Goal: Task Accomplishment & Management: Use online tool/utility

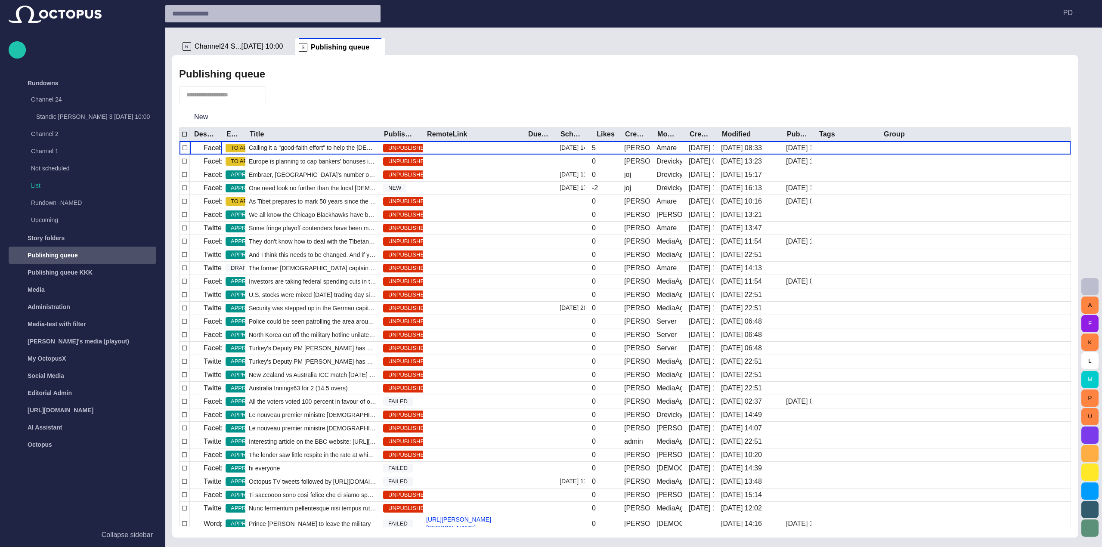
click at [276, 93] on div at bounding box center [232, 94] width 107 height 17
click at [282, 94] on span "button" at bounding box center [277, 94] width 9 height 9
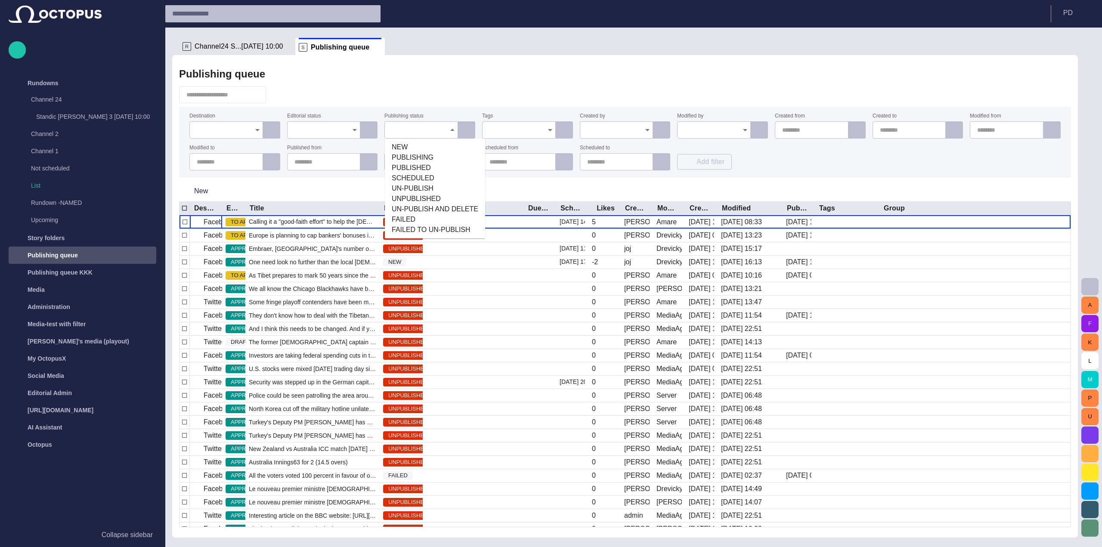
click at [418, 137] on div at bounding box center [422, 129] width 74 height 17
click at [425, 157] on span "PUBLISHING" at bounding box center [435, 157] width 87 height 10
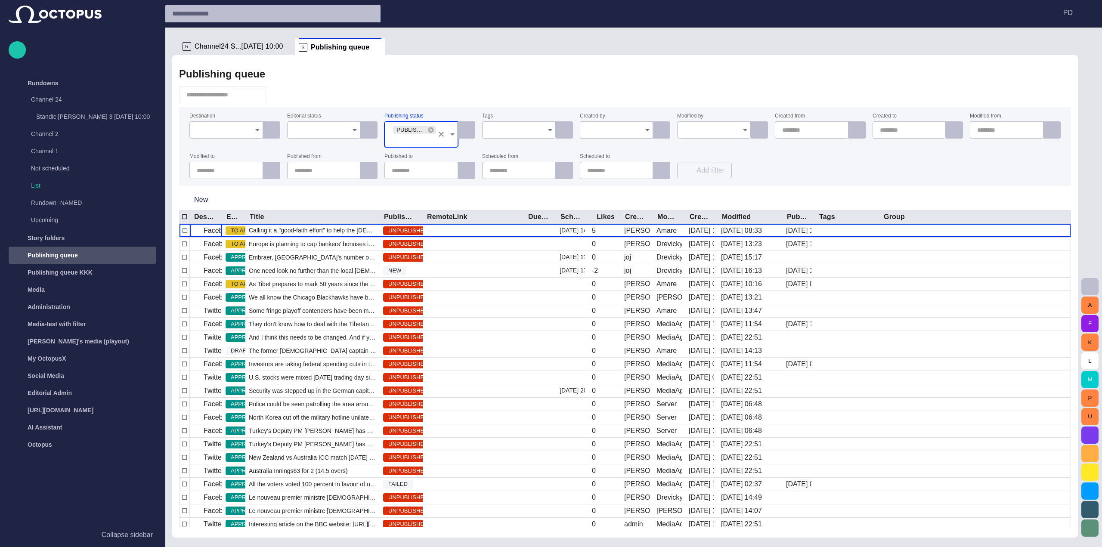
click at [513, 71] on div "Publishing queue" at bounding box center [625, 73] width 892 height 17
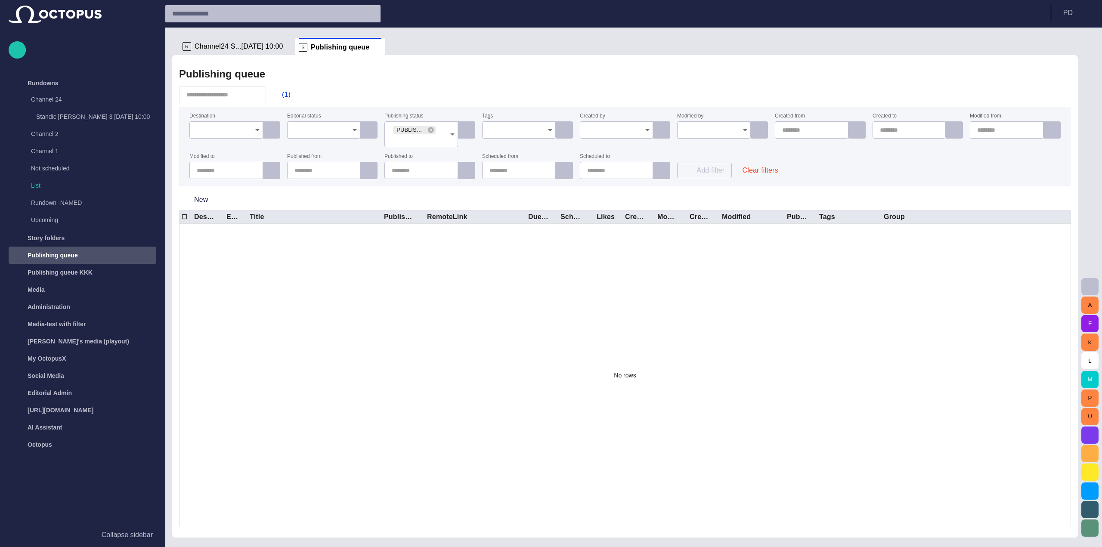
click at [324, 133] on input "Editorial status" at bounding box center [321, 130] width 53 height 9
click at [325, 149] on span "DRAFT" at bounding box center [323, 147] width 59 height 10
click at [483, 51] on ul "R Channel24 S...[DATE] 10:00 S Publishing queue" at bounding box center [620, 46] width 882 height 17
click at [431, 134] on div "PUBLISHING" at bounding box center [422, 134] width 74 height 26
click at [431, 128] on icon at bounding box center [431, 130] width 6 height 6
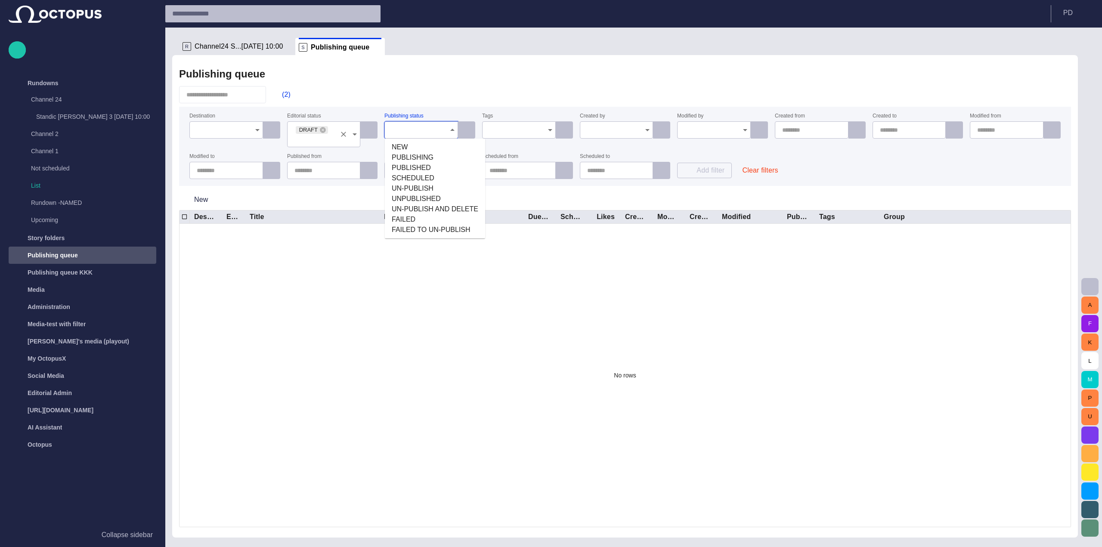
click at [347, 138] on icon "Clear" at bounding box center [343, 134] width 9 height 9
click at [465, 68] on div "Publishing queue" at bounding box center [625, 73] width 892 height 17
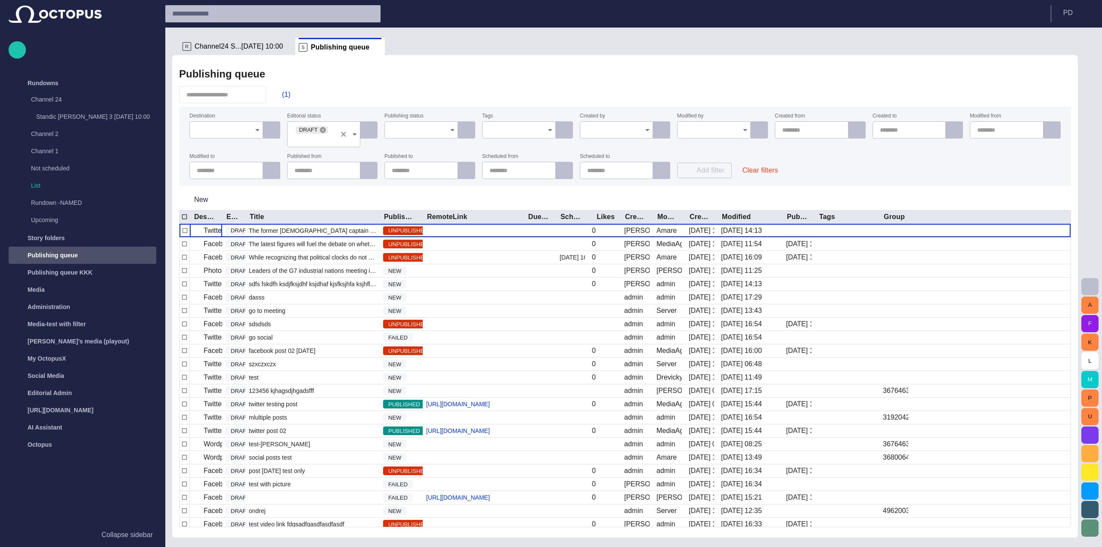
click at [320, 132] on icon at bounding box center [323, 130] width 7 height 7
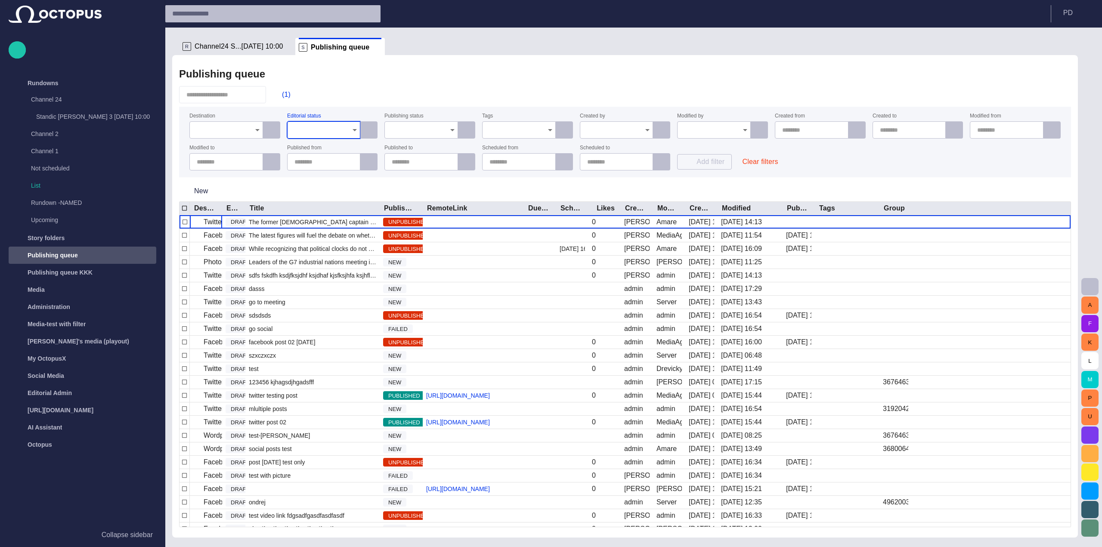
click at [493, 78] on div "Publishing queue" at bounding box center [625, 73] width 892 height 17
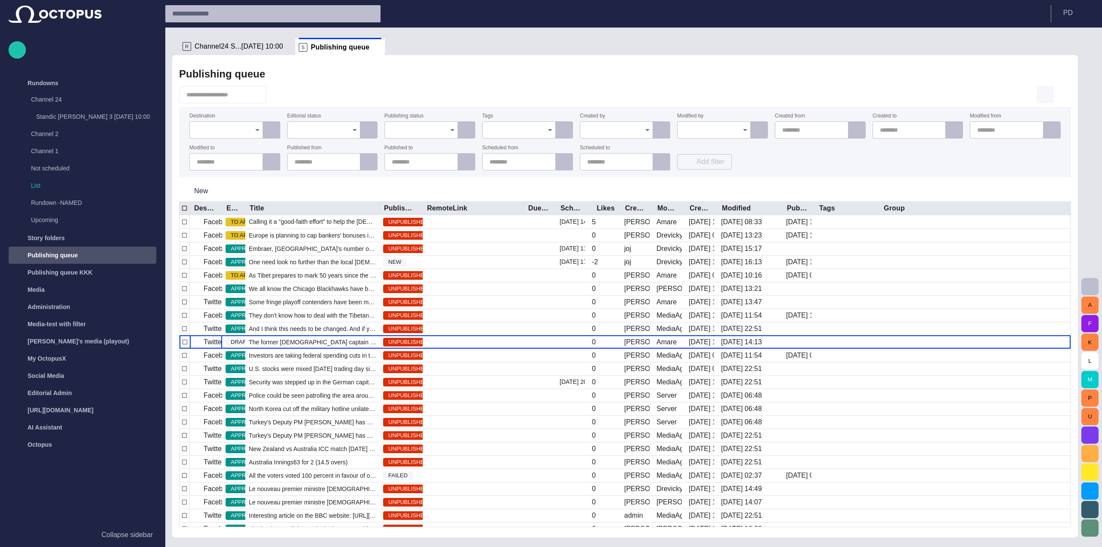
click at [1048, 96] on span "button" at bounding box center [1045, 95] width 10 height 10
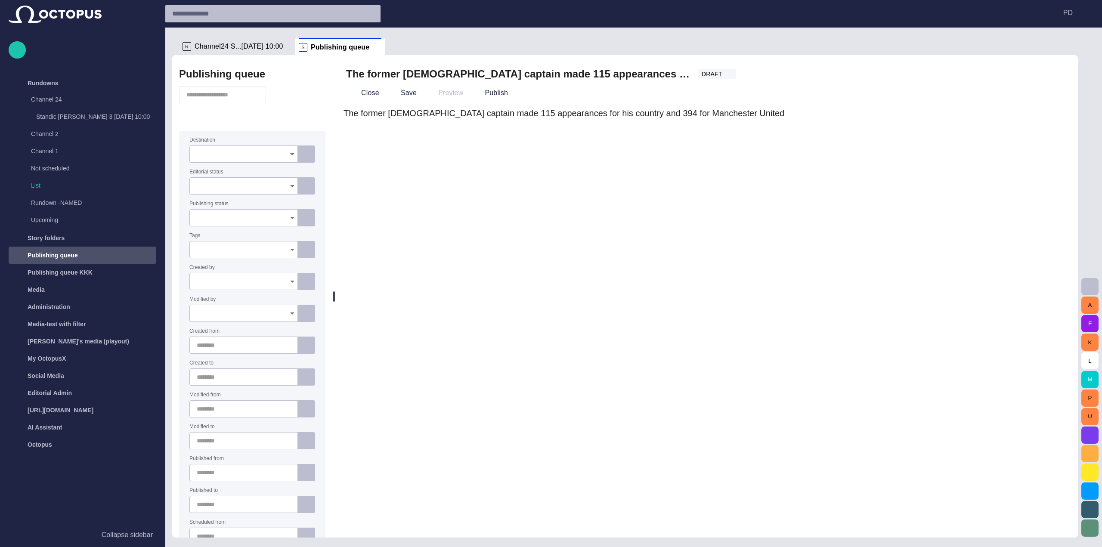
drag, startPoint x: 625, startPoint y: 239, endPoint x: 178, endPoint y: 245, distance: 446.6
click at [172, 239] on div "Publishing queue Destination Editorial status Publishing status Tags Created by…" at bounding box center [625, 296] width 906 height 483
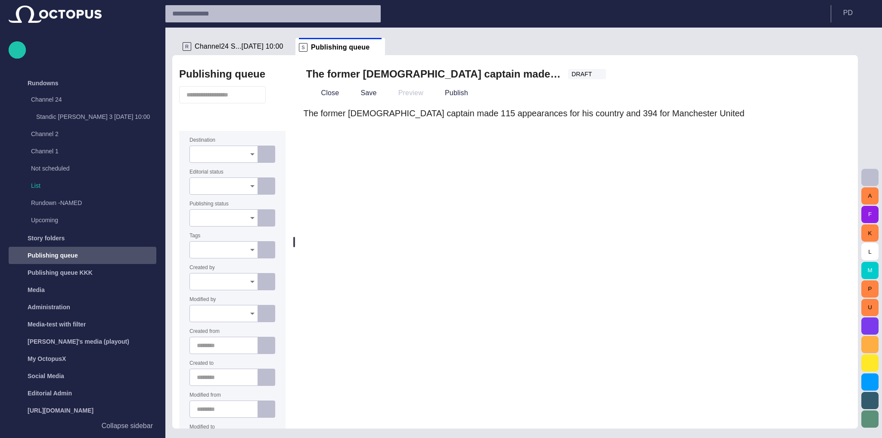
drag, startPoint x: 269, startPoint y: 133, endPoint x: 221, endPoint y: 112, distance: 51.9
click at [221, 112] on div at bounding box center [232, 106] width 106 height 41
click at [197, 117] on button "button" at bounding box center [204, 118] width 17 height 17
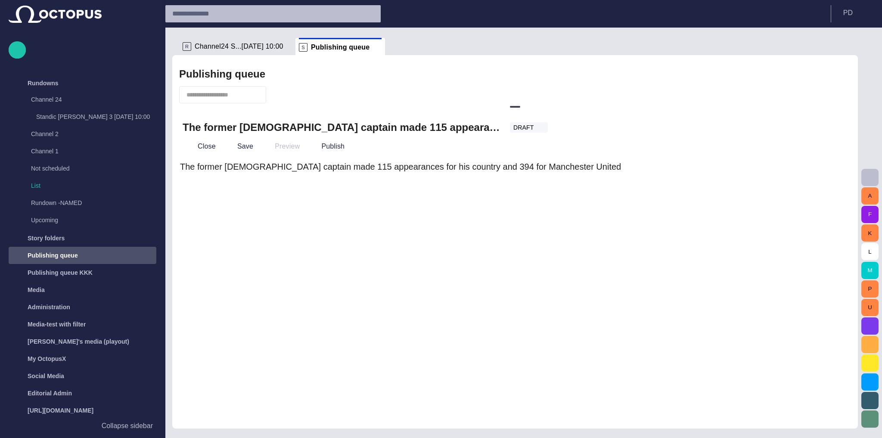
drag, startPoint x: 732, startPoint y: 123, endPoint x: 544, endPoint y: 87, distance: 191.2
click at [575, 109] on div at bounding box center [515, 106] width 686 height 3
click at [286, 88] on button "button" at bounding box center [278, 95] width 16 height 16
click at [373, 45] on span at bounding box center [377, 47] width 9 height 9
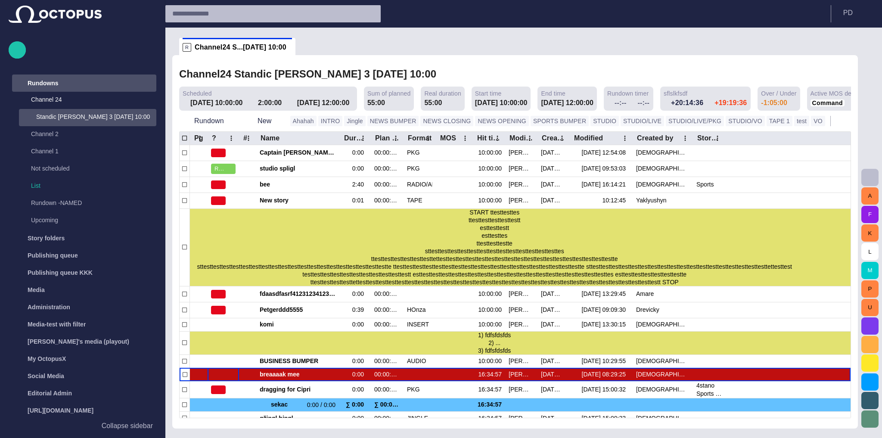
click at [86, 86] on div "Rundowns" at bounding box center [76, 83] width 125 height 14
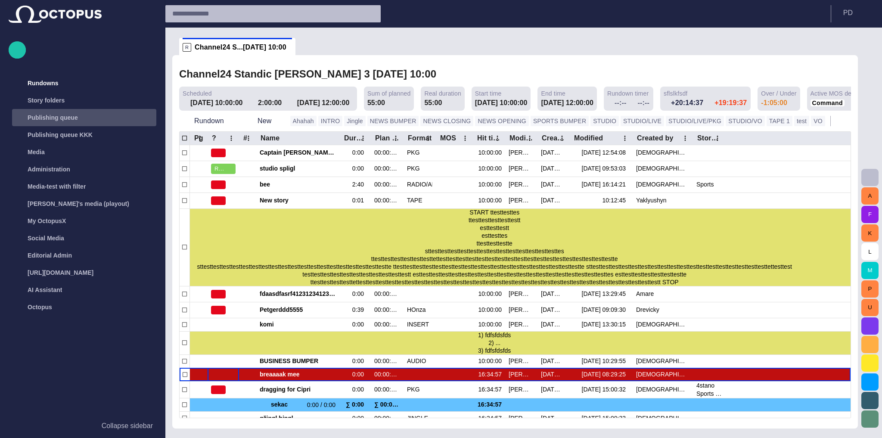
click at [93, 118] on div "Publishing queue" at bounding box center [85, 118] width 143 height 14
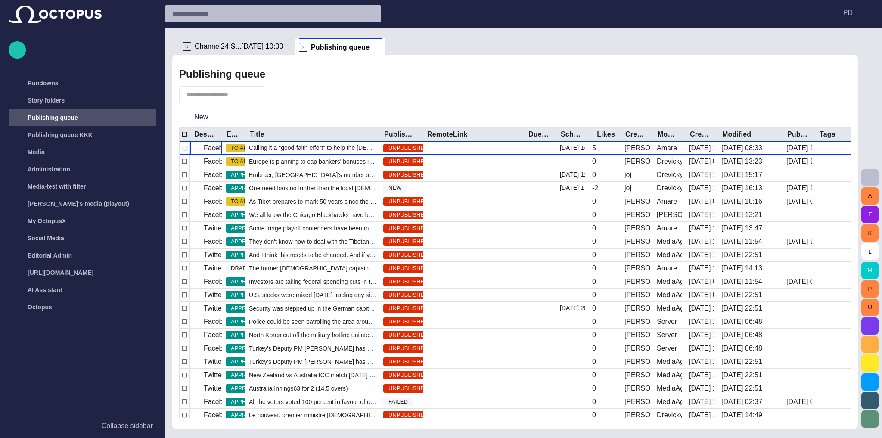
click at [294, 96] on div at bounding box center [515, 94] width 672 height 17
click at [282, 93] on span "button" at bounding box center [277, 94] width 9 height 9
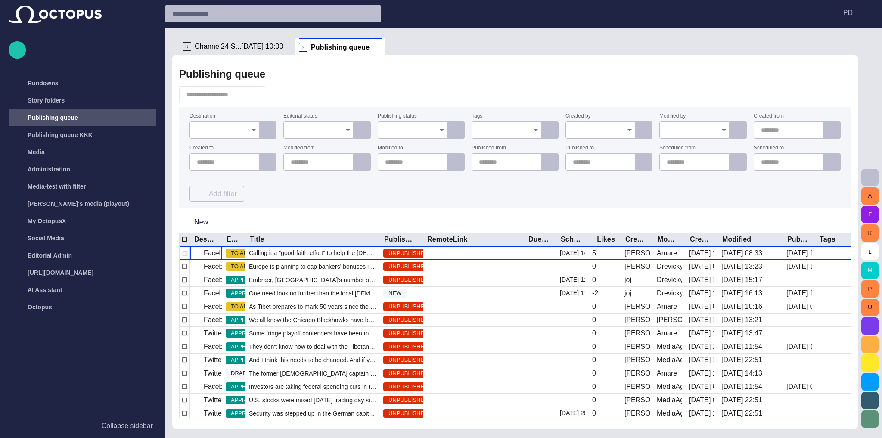
click at [403, 124] on div at bounding box center [413, 129] width 70 height 17
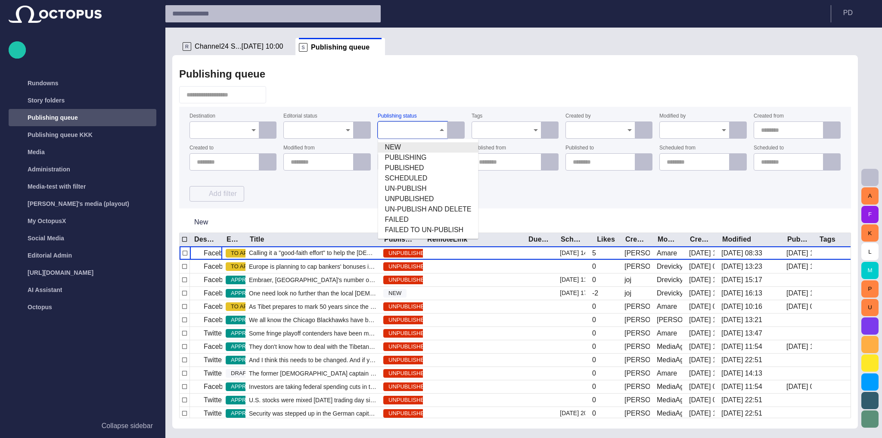
click at [408, 150] on span "NEW" at bounding box center [428, 147] width 87 height 10
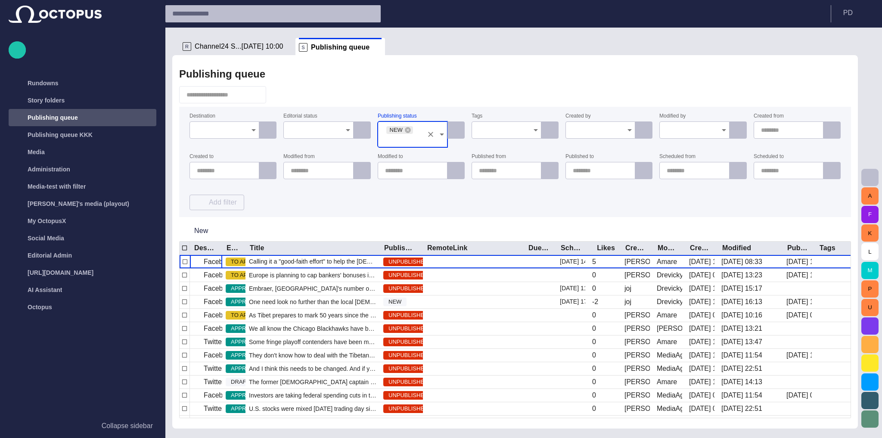
click at [444, 65] on div "Publishing queue" at bounding box center [515, 73] width 672 height 17
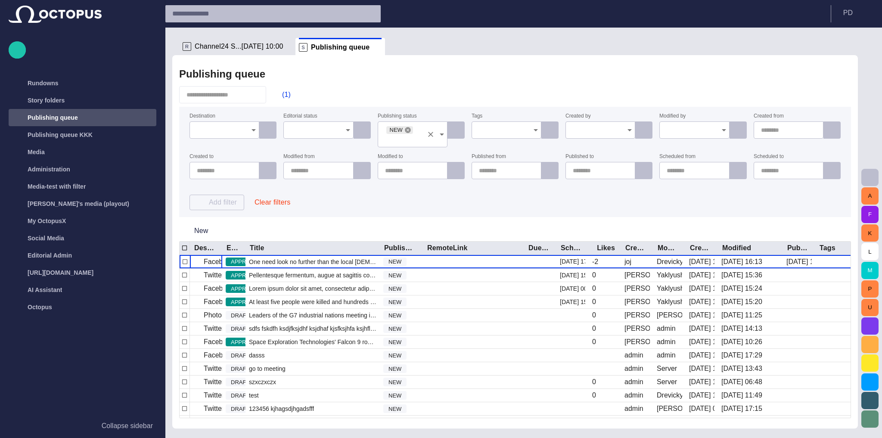
click at [404, 129] on icon at bounding box center [407, 130] width 7 height 7
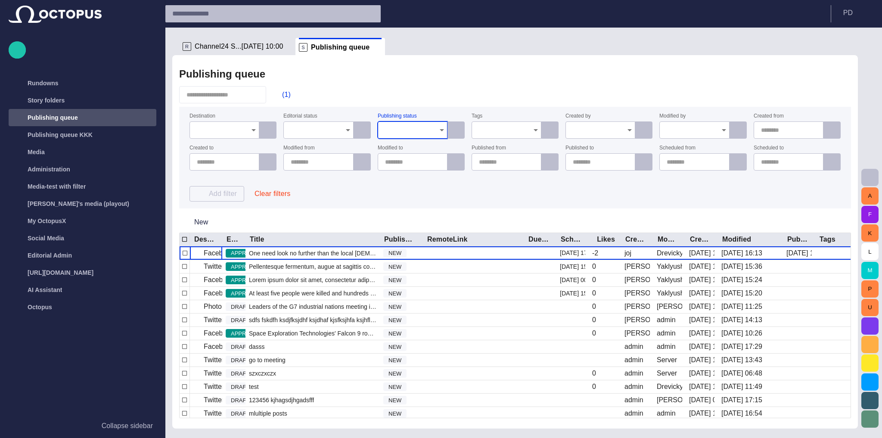
click at [432, 74] on div "Publishing queue" at bounding box center [515, 73] width 672 height 17
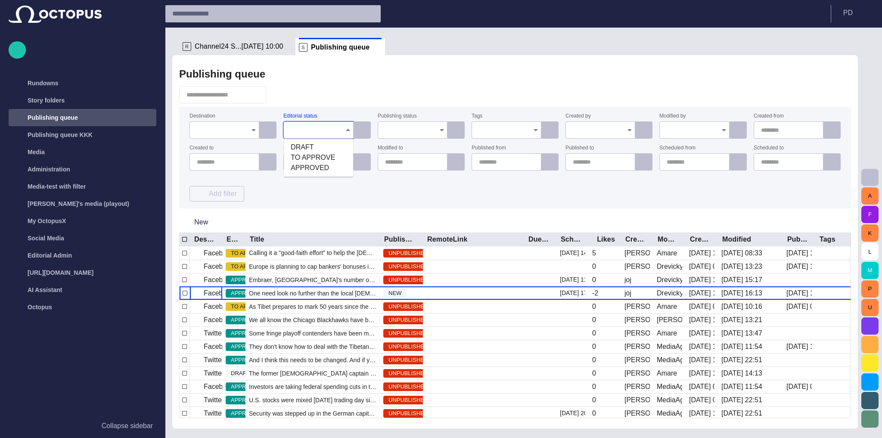
click at [322, 132] on input "Editorial status" at bounding box center [315, 130] width 49 height 9
click at [320, 144] on span "DRAFT" at bounding box center [319, 147] width 56 height 10
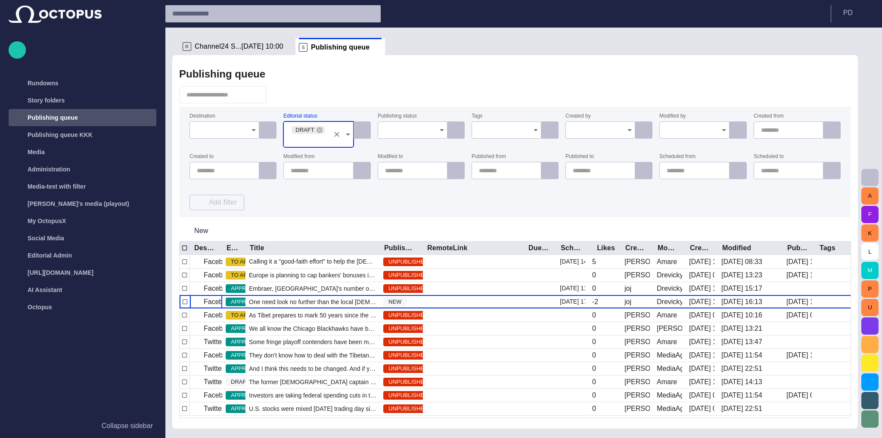
click at [400, 87] on div at bounding box center [515, 94] width 672 height 17
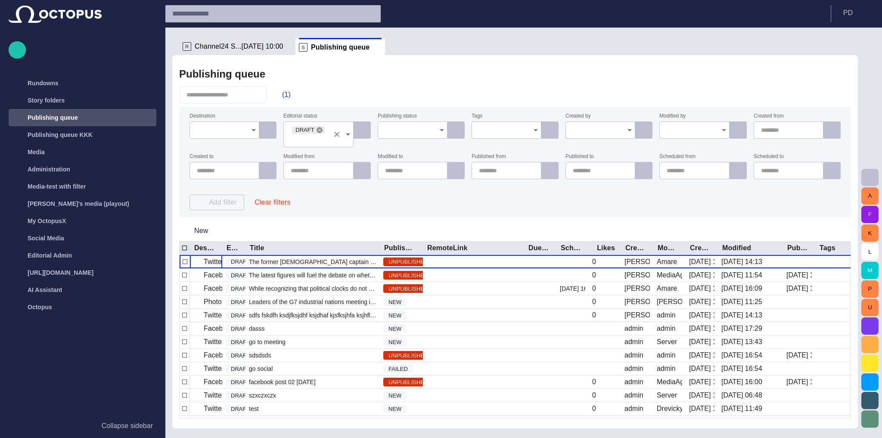
click at [317, 130] on icon at bounding box center [319, 130] width 6 height 6
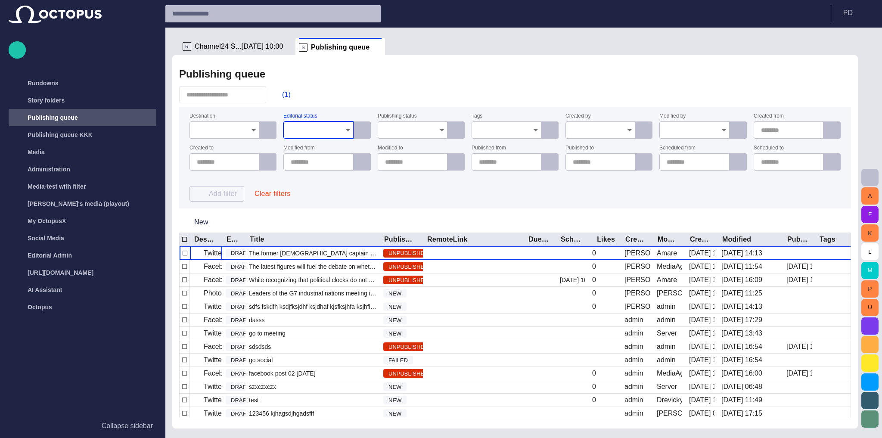
click at [472, 62] on div "Publishing queue (1) Destination Editorial status Publishing status Tags Create…" at bounding box center [515, 241] width 686 height 373
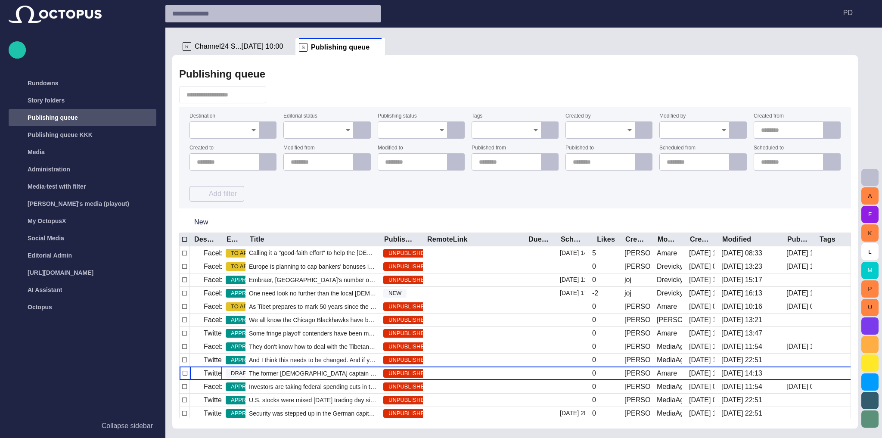
click at [311, 123] on div at bounding box center [318, 129] width 70 height 17
click at [320, 157] on span "TO APPROVE" at bounding box center [319, 157] width 56 height 10
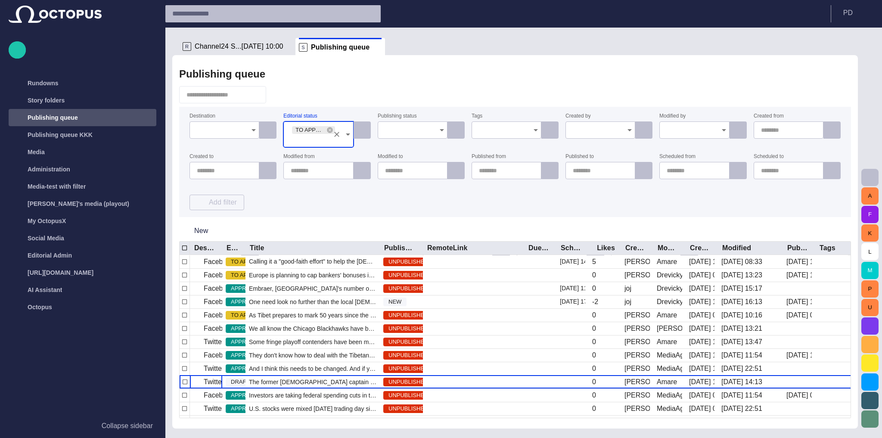
click at [406, 64] on div "Publishing queue Destination Editorial status TO APPROVE Publishing status Tags…" at bounding box center [515, 241] width 686 height 373
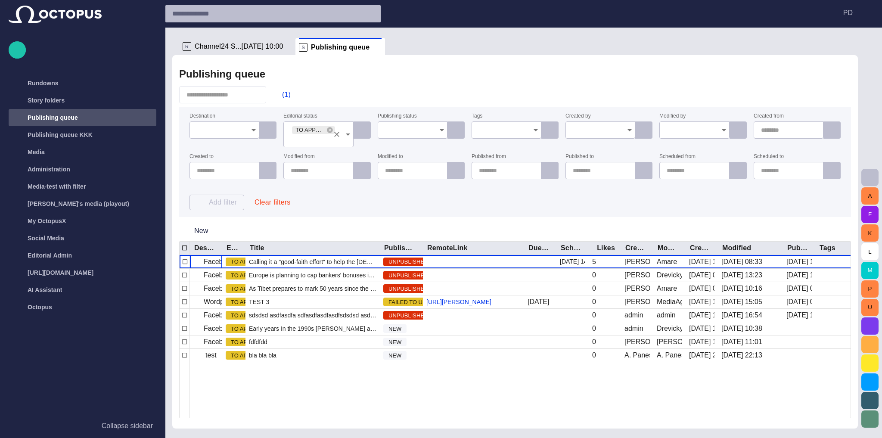
click at [329, 129] on icon at bounding box center [329, 130] width 7 height 7
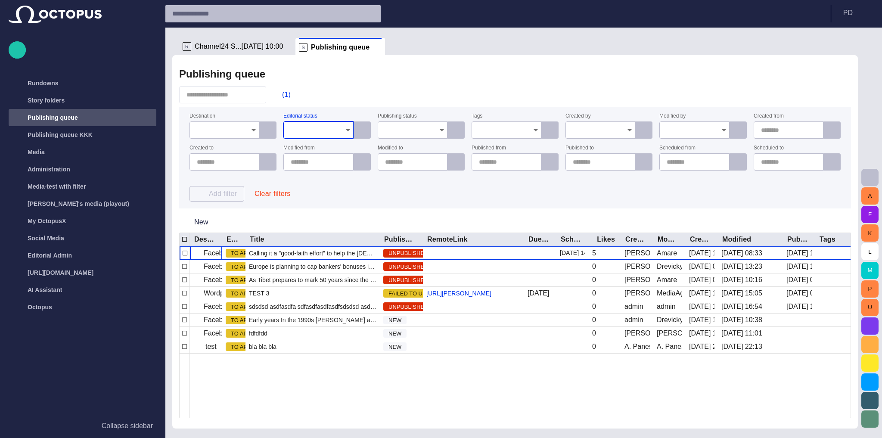
click at [378, 91] on div "(1)" at bounding box center [515, 94] width 672 height 17
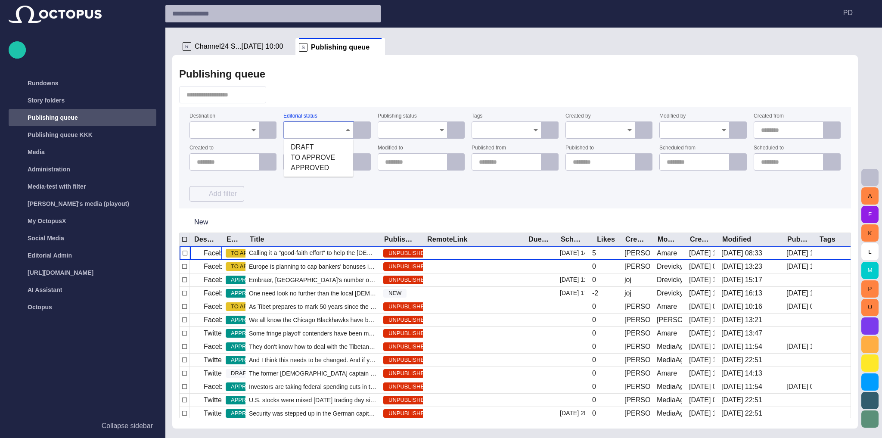
click at [332, 127] on input "Editorial status" at bounding box center [315, 130] width 49 height 9
click at [321, 146] on span "DRAFT" at bounding box center [319, 147] width 56 height 10
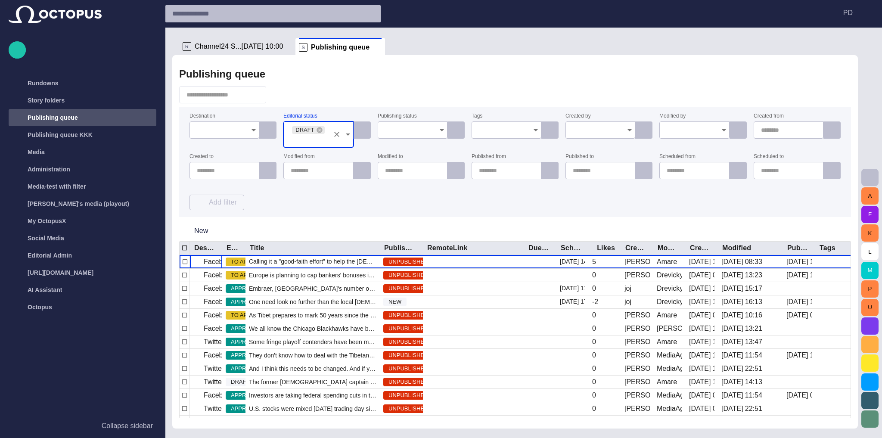
click at [441, 86] on div at bounding box center [515, 94] width 672 height 17
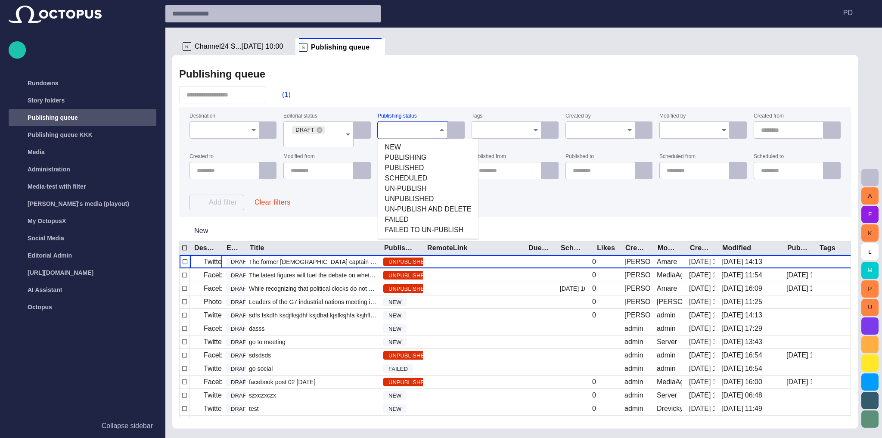
click at [412, 129] on input "Publishing status" at bounding box center [409, 130] width 49 height 9
click at [403, 143] on ul "NEW PUBLISHING PUBLISHED SCHEDULED UN-PUBLISH UNPUBLISHED UN-PUBLISH AND DELETE…" at bounding box center [428, 189] width 100 height 100
drag, startPoint x: 403, startPoint y: 146, endPoint x: 420, endPoint y: 125, distance: 26.9
click at [403, 146] on span "NEW" at bounding box center [428, 147] width 87 height 10
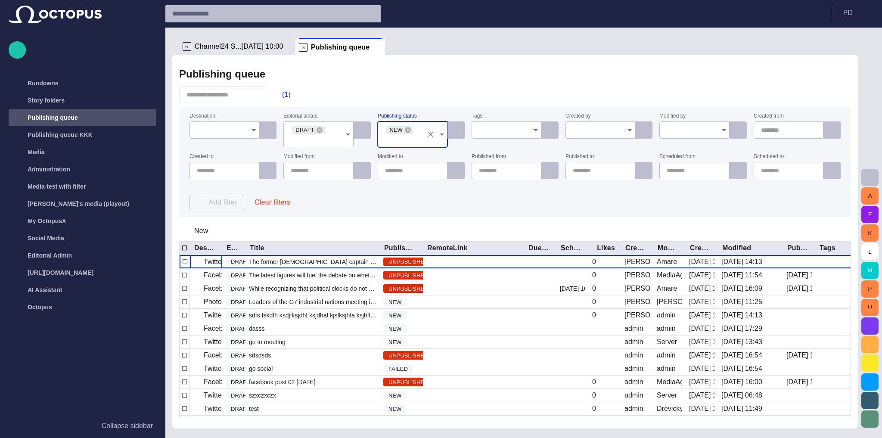
click at [460, 81] on div "Publishing queue" at bounding box center [515, 73] width 672 height 17
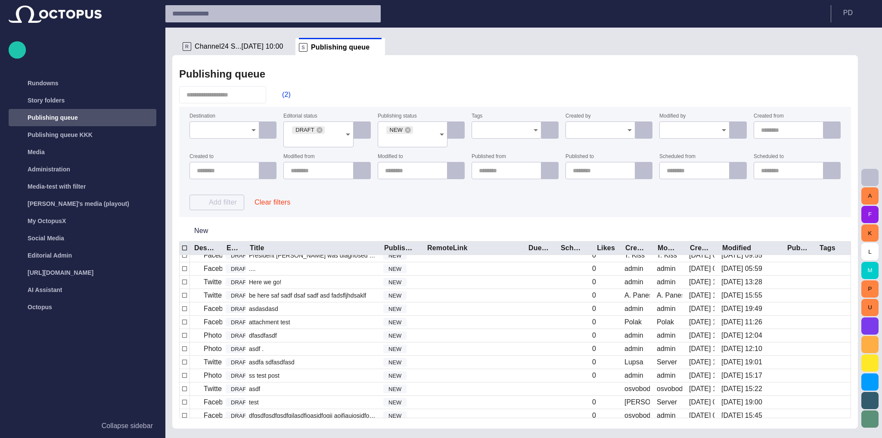
scroll to position [185, 0]
click at [339, 137] on icon "Clear" at bounding box center [336, 134] width 9 height 9
click at [429, 131] on icon "Clear" at bounding box center [430, 134] width 9 height 9
click at [452, 86] on div "(2)" at bounding box center [515, 94] width 672 height 17
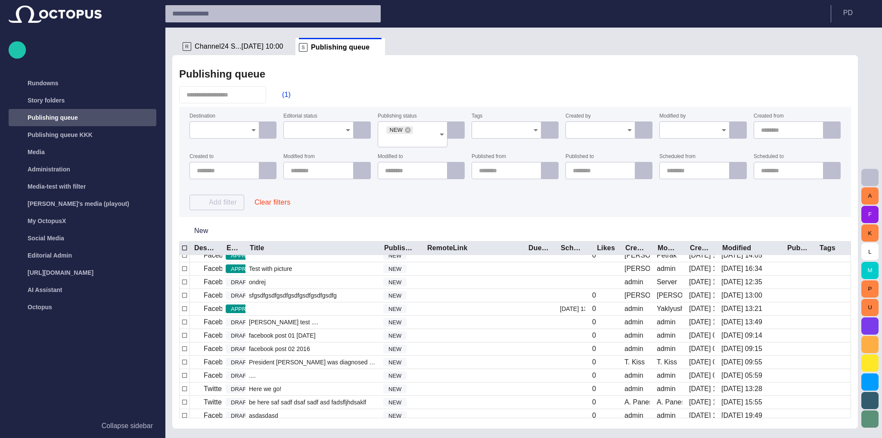
scroll to position [107, 0]
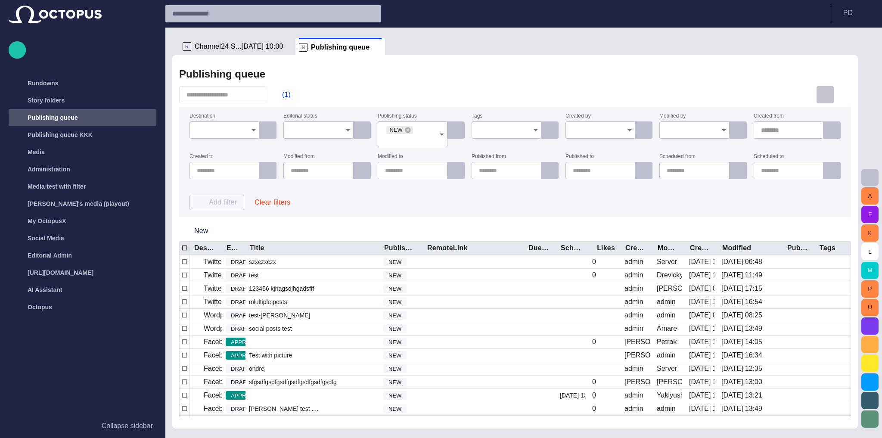
click at [826, 95] on span "button" at bounding box center [825, 95] width 10 height 10
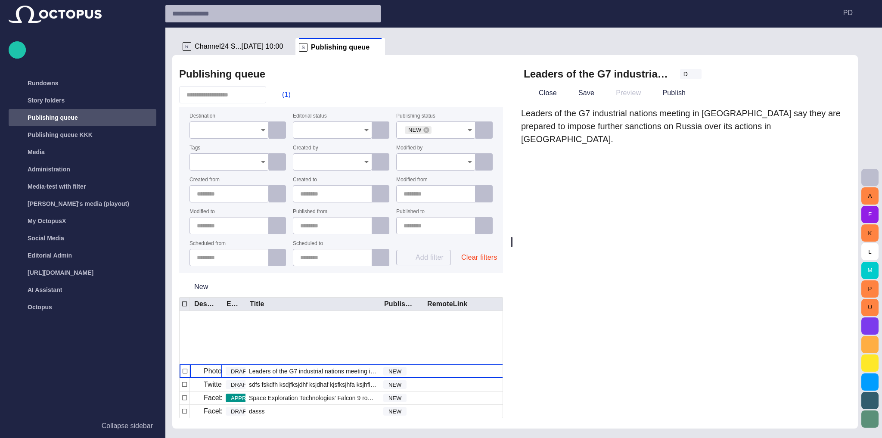
scroll to position [0, 0]
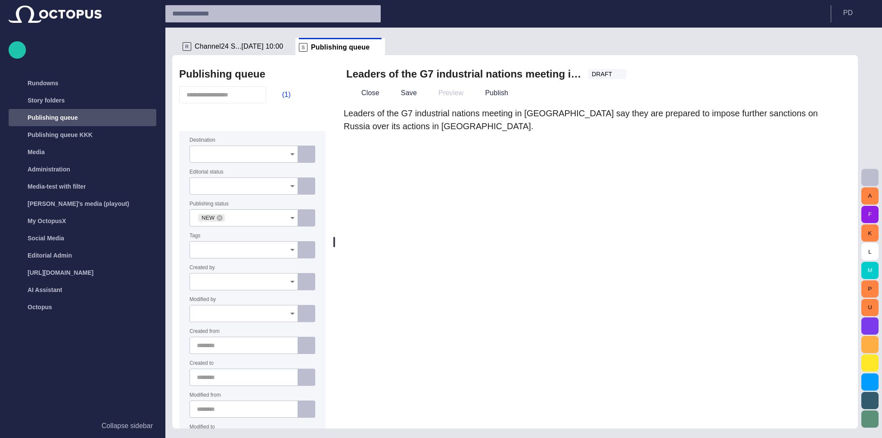
drag, startPoint x: 512, startPoint y: 187, endPoint x: 183, endPoint y: 195, distance: 329.1
click at [183, 195] on div "Publishing queue (1) Destination Editorial status Publishing status NEW Tags Cr…" at bounding box center [515, 241] width 686 height 373
click at [292, 94] on button "(1)" at bounding box center [282, 95] width 25 height 16
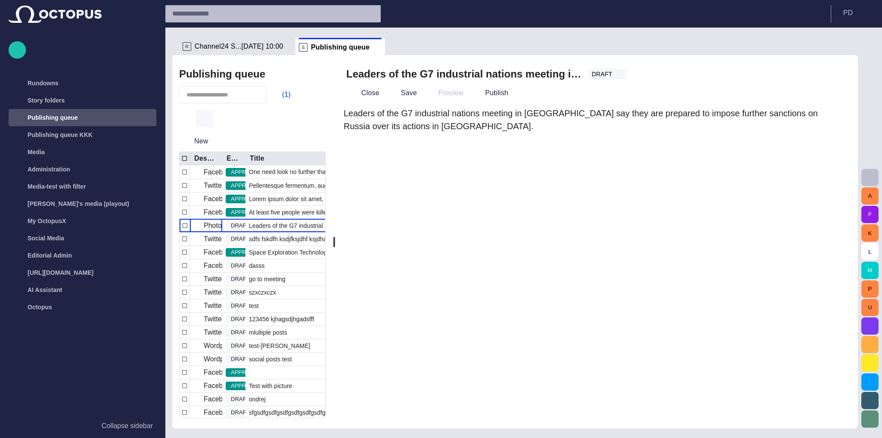
click at [206, 117] on span "button" at bounding box center [205, 119] width 10 height 10
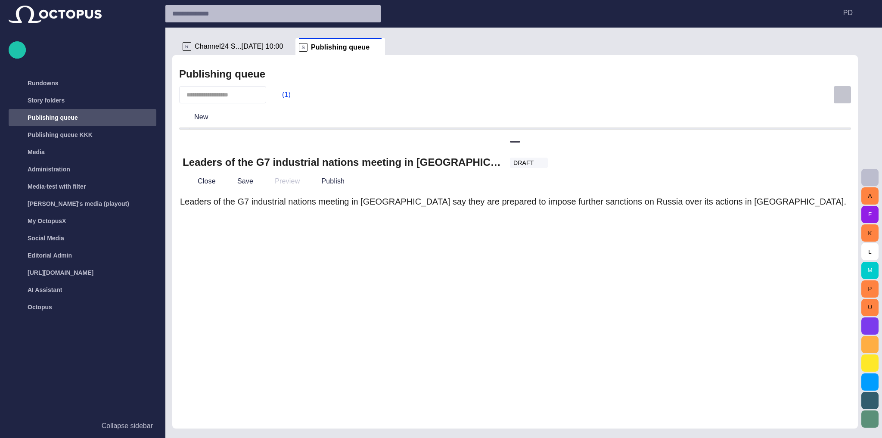
click at [838, 96] on span "button" at bounding box center [842, 95] width 10 height 10
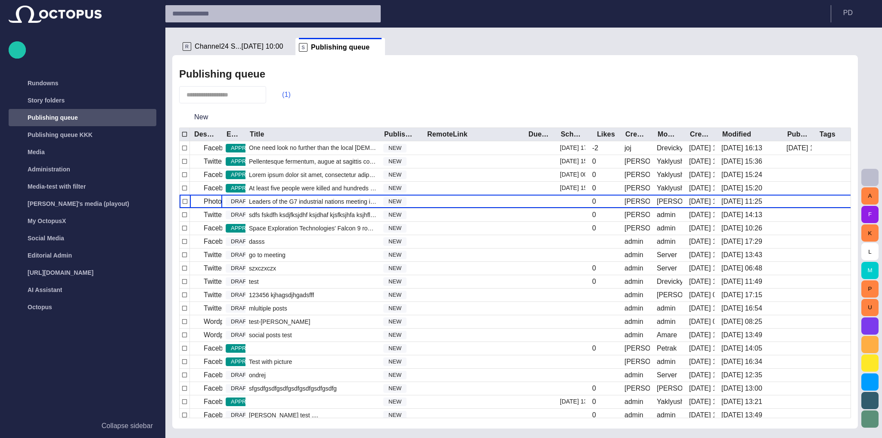
click at [282, 96] on span "button" at bounding box center [277, 94] width 9 height 9
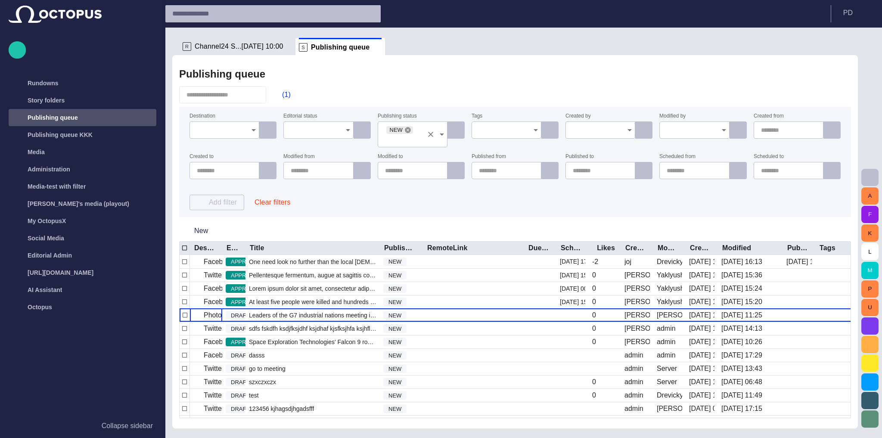
click at [406, 131] on icon at bounding box center [407, 130] width 7 height 7
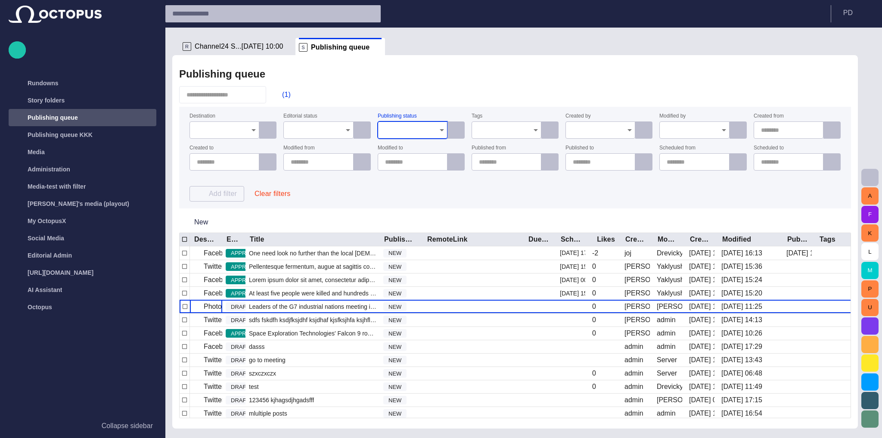
click at [446, 102] on div "(1)" at bounding box center [515, 94] width 672 height 17
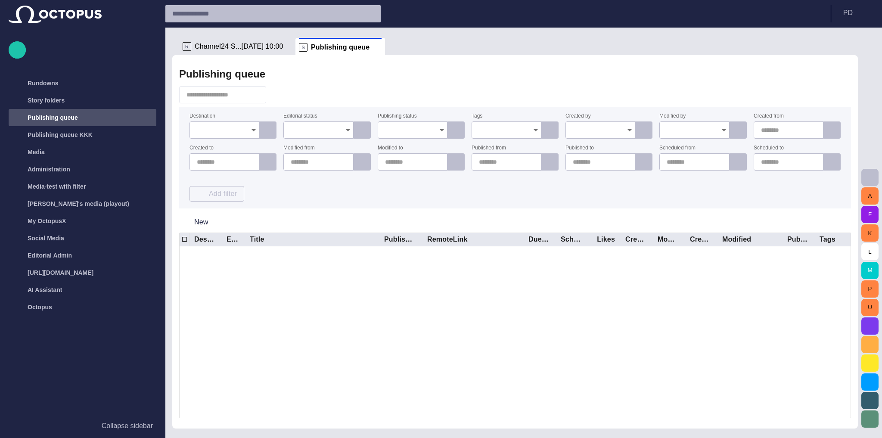
scroll to position [783, 0]
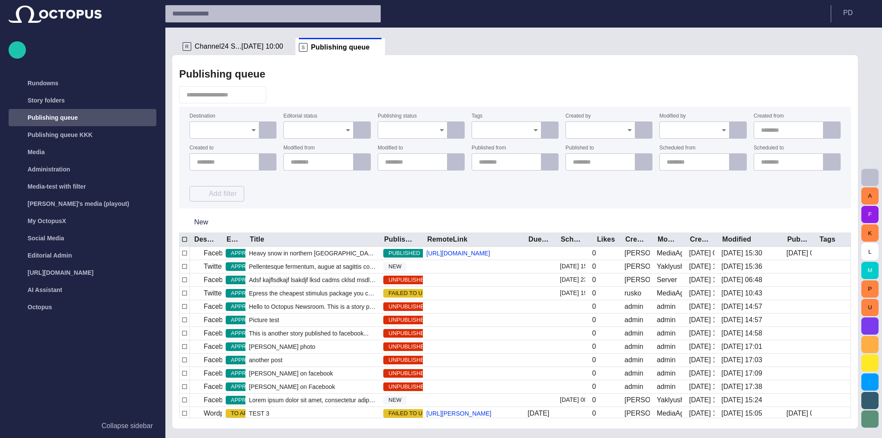
click at [577, 129] on input "Created by" at bounding box center [597, 130] width 49 height 9
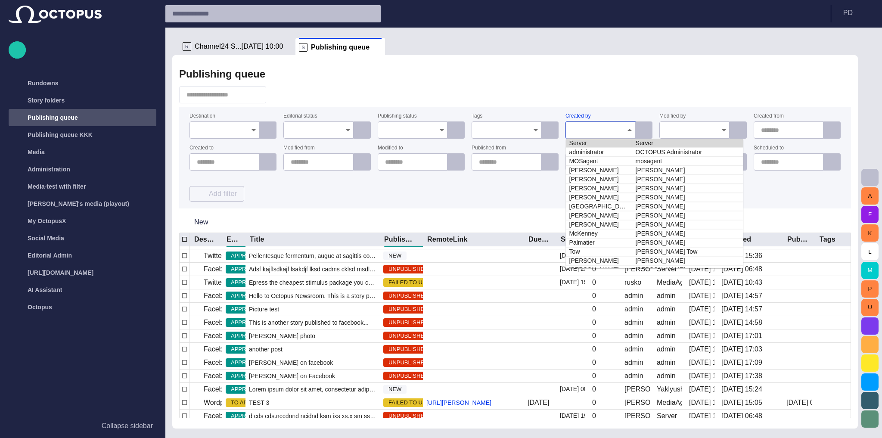
click at [586, 141] on td "Server" at bounding box center [599, 143] width 66 height 9
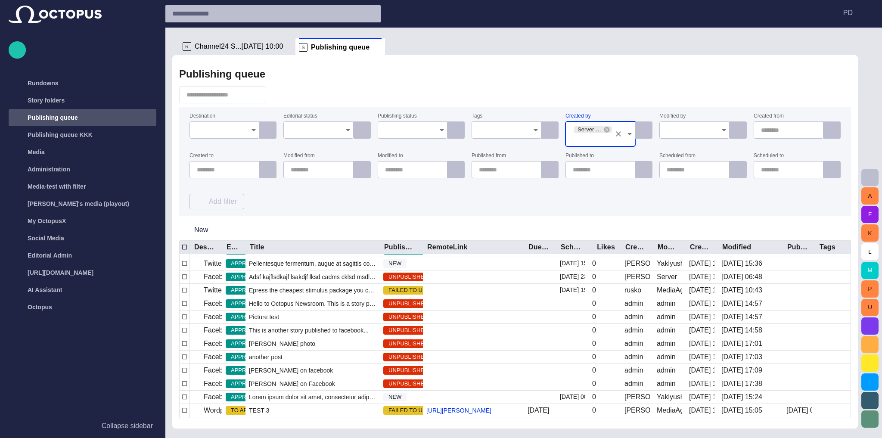
click at [580, 96] on div at bounding box center [515, 94] width 672 height 17
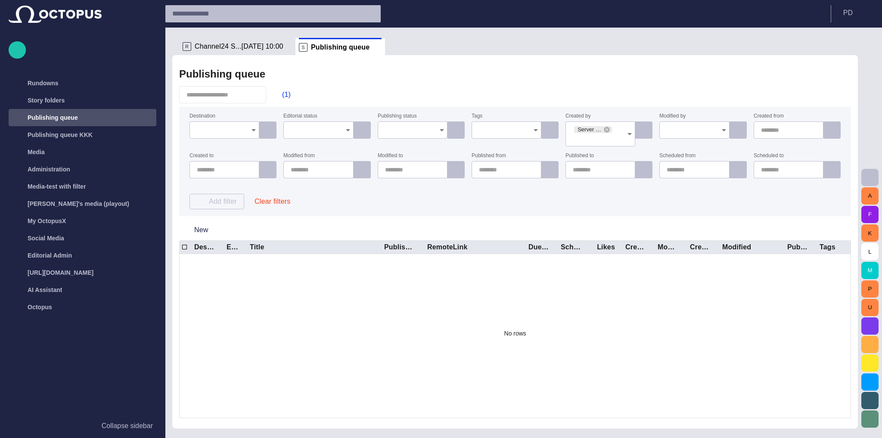
scroll to position [0, 0]
click at [604, 130] on icon at bounding box center [607, 130] width 6 height 6
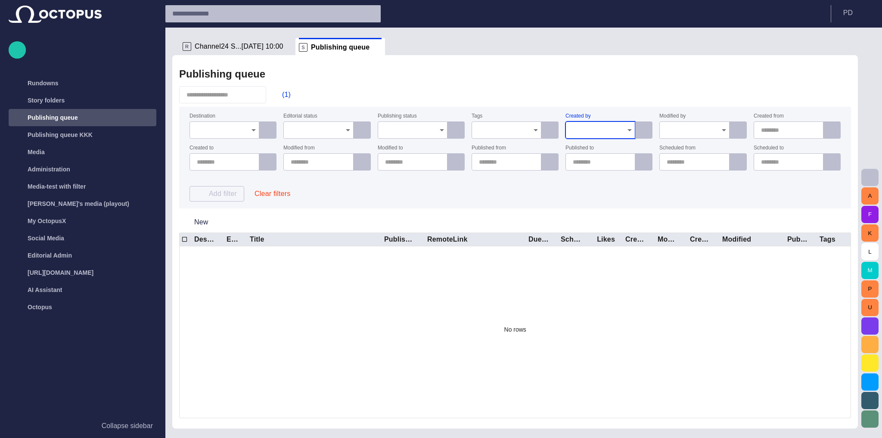
click at [572, 77] on div "Publishing queue" at bounding box center [515, 73] width 672 height 17
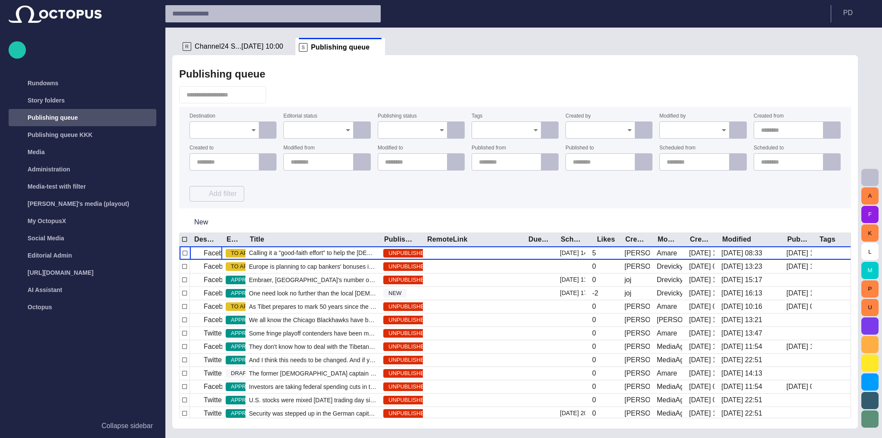
click at [403, 126] on input "Publishing status" at bounding box center [409, 130] width 49 height 9
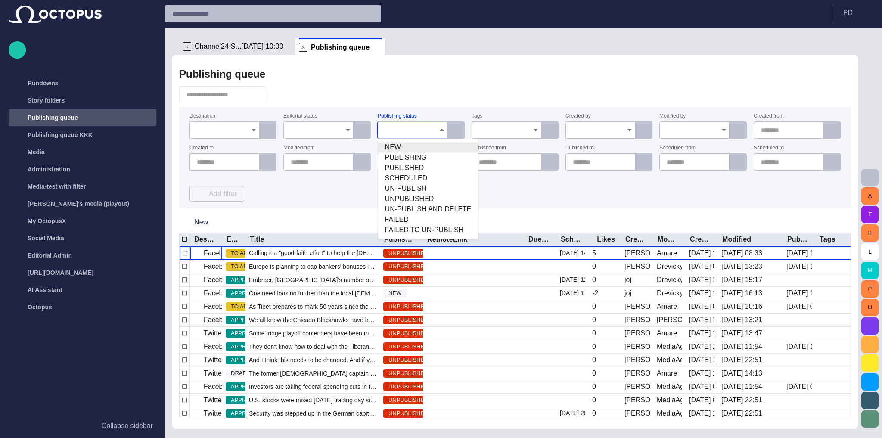
click at [414, 150] on span "NEW" at bounding box center [428, 147] width 87 height 10
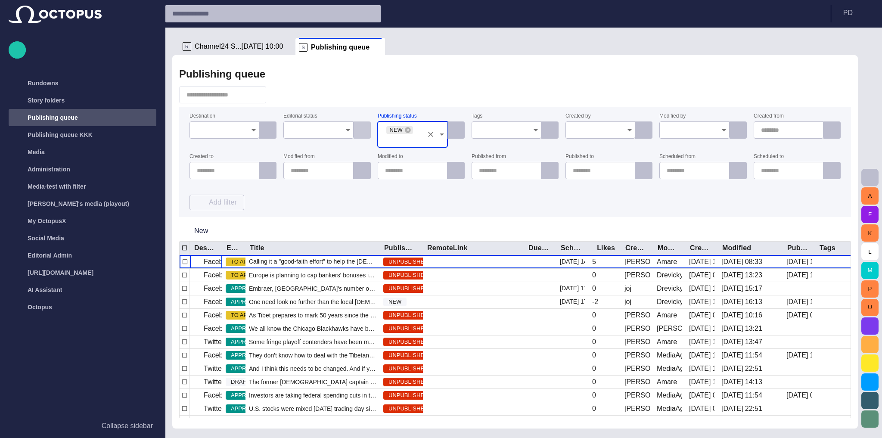
click at [390, 97] on div at bounding box center [515, 94] width 672 height 17
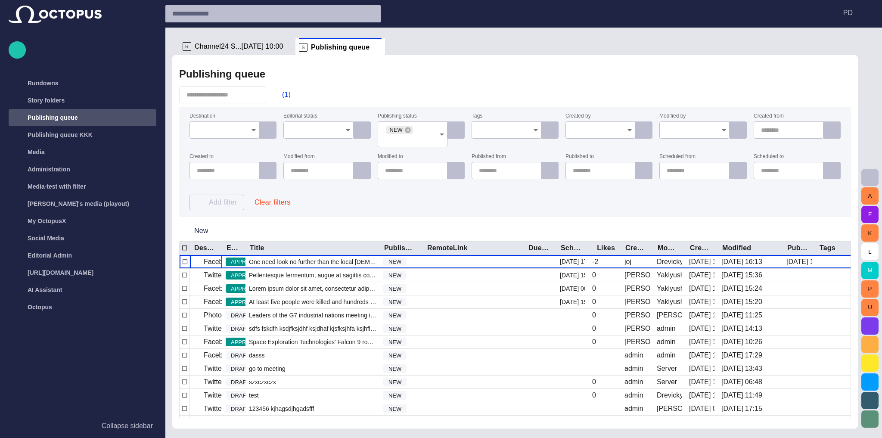
click at [312, 129] on input "Editorial status" at bounding box center [315, 130] width 49 height 9
click at [315, 148] on span "DRAFT" at bounding box center [319, 147] width 56 height 10
click at [382, 98] on div "(1)" at bounding box center [515, 94] width 672 height 17
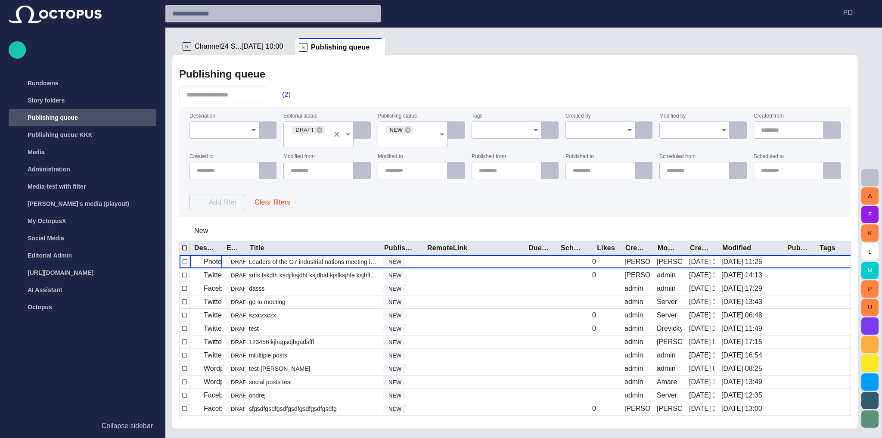
click at [305, 142] on input "Editorial status" at bounding box center [310, 139] width 38 height 9
click at [306, 153] on span "TO APPROVE" at bounding box center [319, 156] width 56 height 10
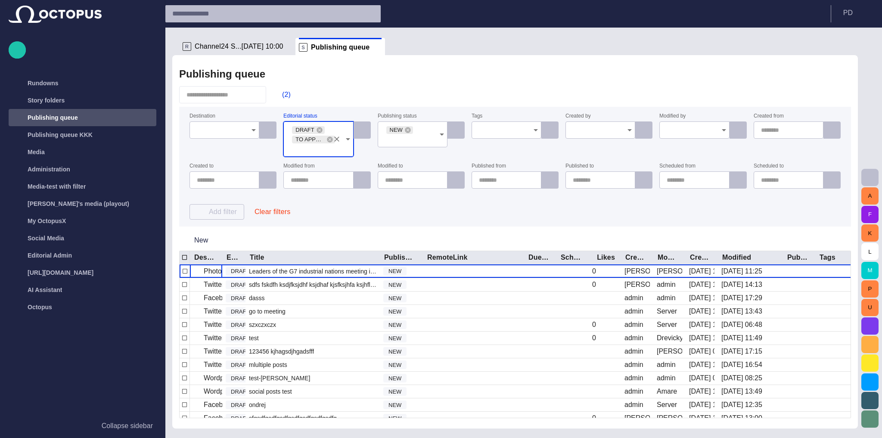
click at [365, 112] on form "Destination Editorial status DRAFT TO APPROVE Publishing status NEW Tags Create…" at bounding box center [515, 167] width 672 height 120
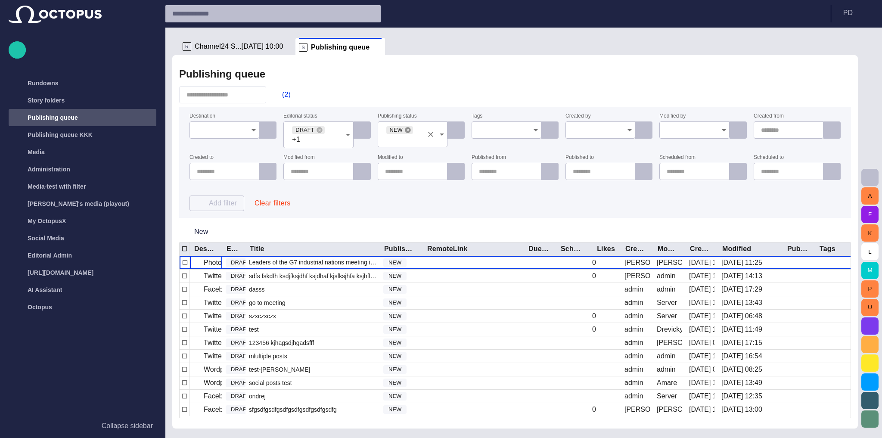
click at [405, 129] on icon at bounding box center [408, 130] width 6 height 6
click at [431, 101] on div "(2)" at bounding box center [515, 94] width 672 height 17
